Goal: Transaction & Acquisition: Purchase product/service

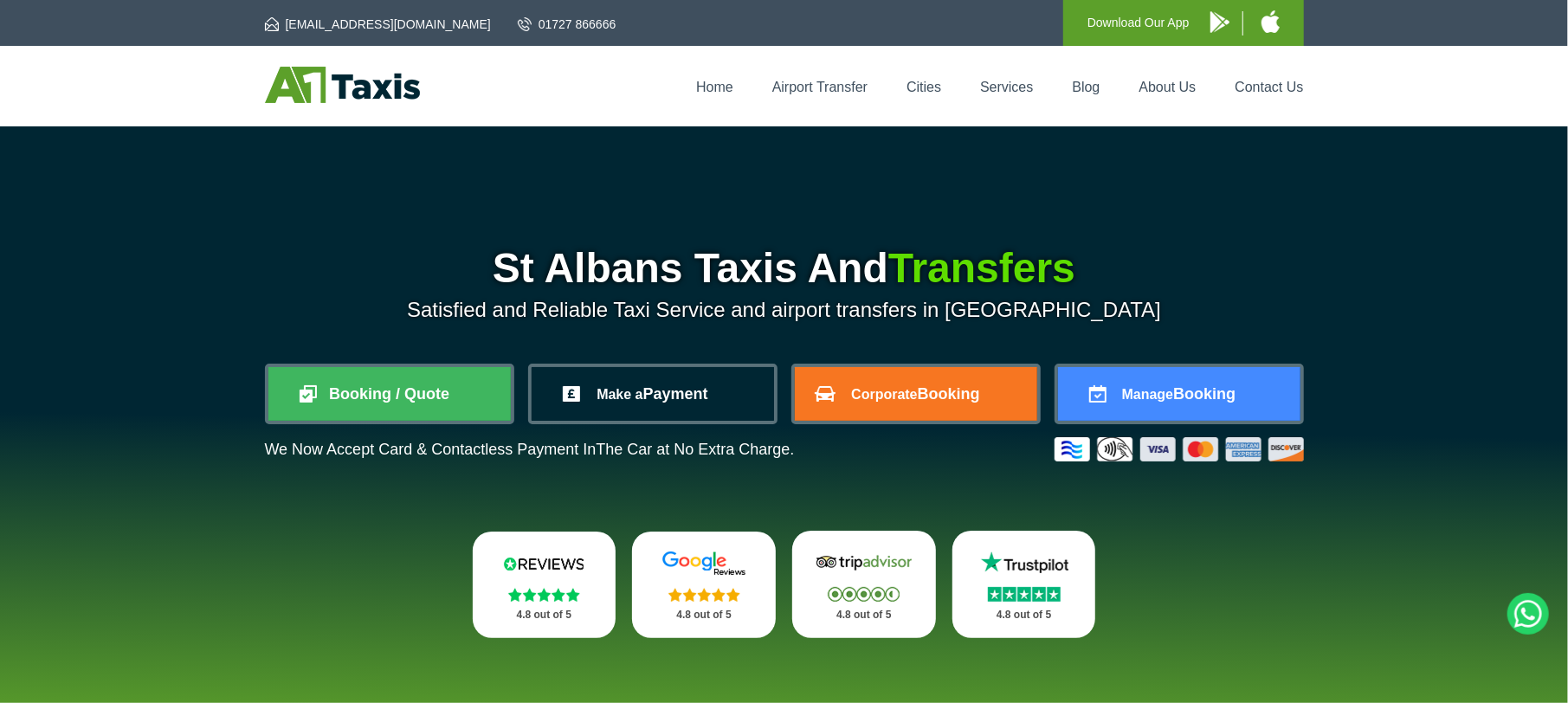
click at [711, 414] on link "Make a Payment" at bounding box center [653, 394] width 243 height 54
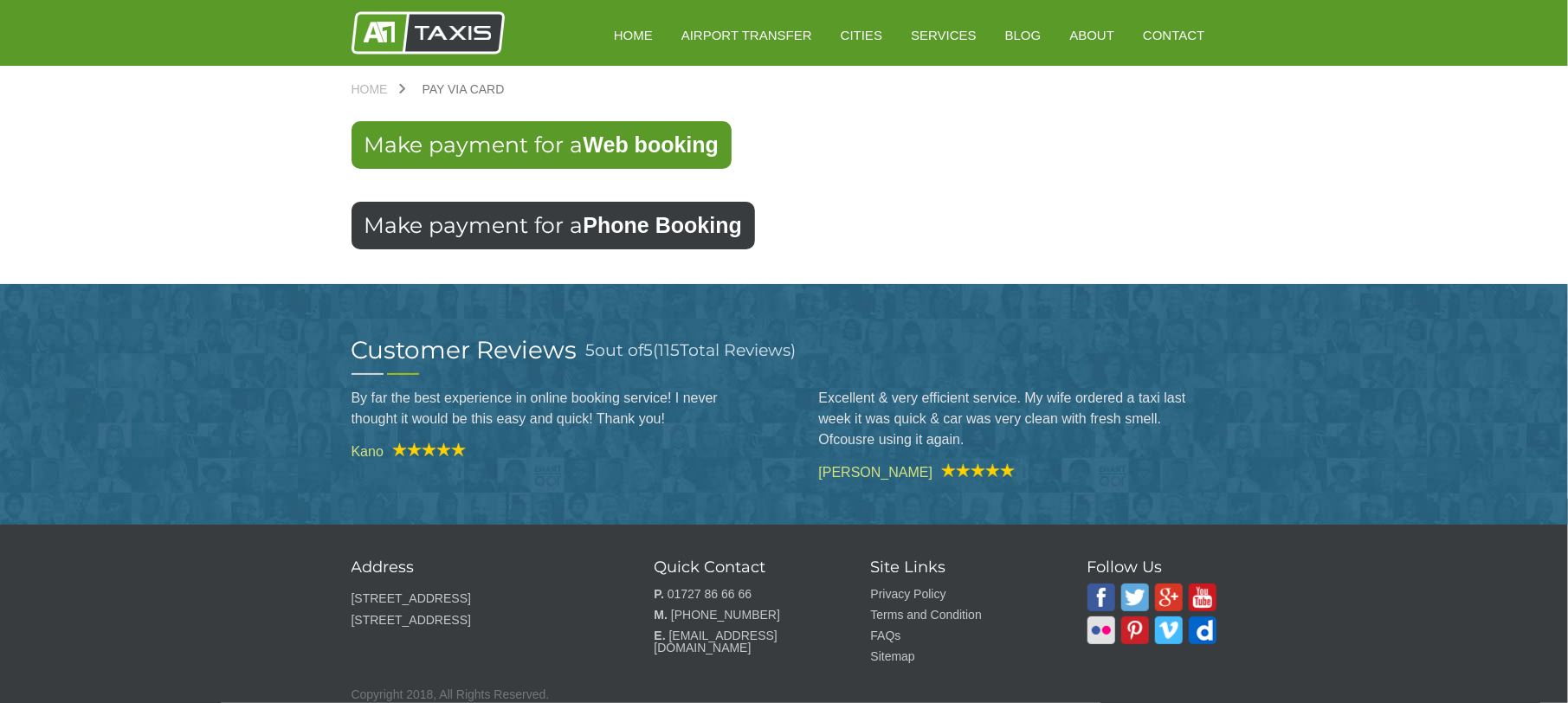
click at [526, 241] on link "Make payment for a Phone Booking" at bounding box center [553, 225] width 404 height 48
